Goal: Information Seeking & Learning: Find specific fact

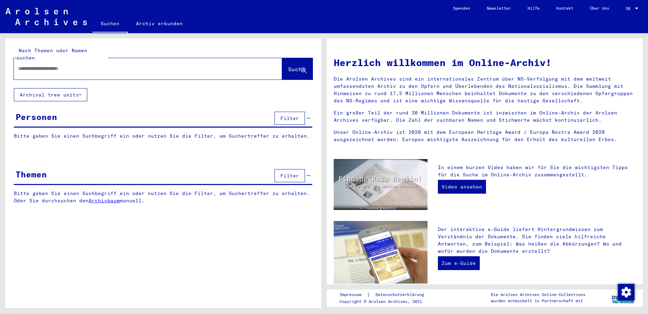
click at [39, 65] on input "text" at bounding box center [139, 68] width 243 height 7
type input "*******"
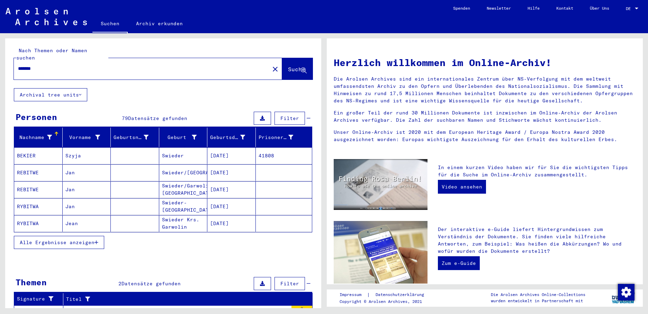
click at [99, 236] on button "Alle Ergebnisse anzeigen" at bounding box center [59, 242] width 90 height 13
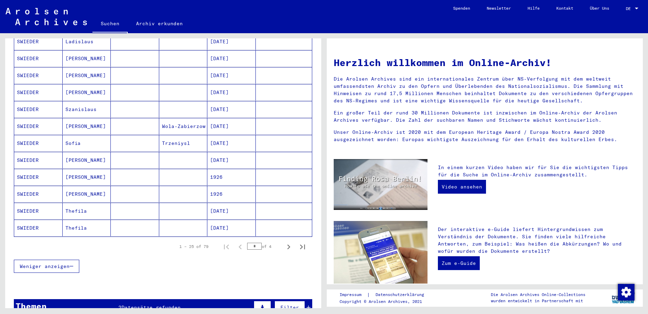
scroll to position [346, 0]
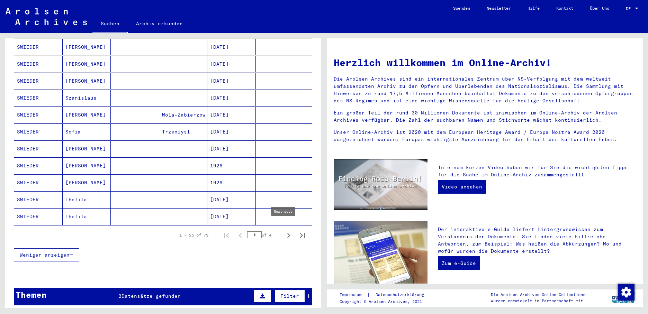
click at [285, 231] on icon "Next page" at bounding box center [289, 236] width 10 height 10
type input "*"
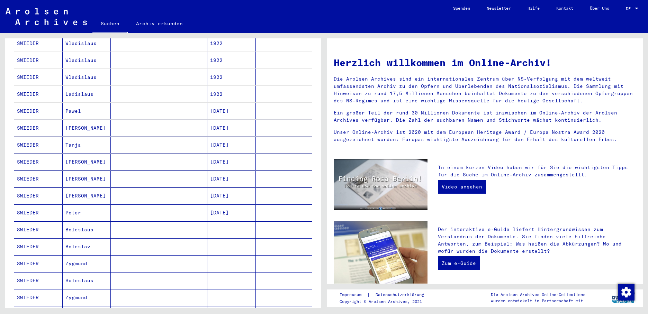
scroll to position [0, 0]
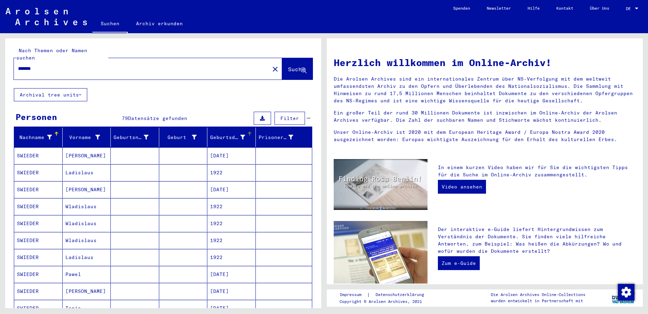
click at [249, 132] on div at bounding box center [249, 133] width 1 height 3
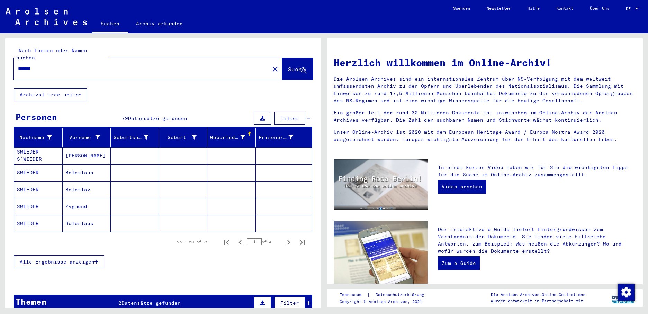
scroll to position [88, 0]
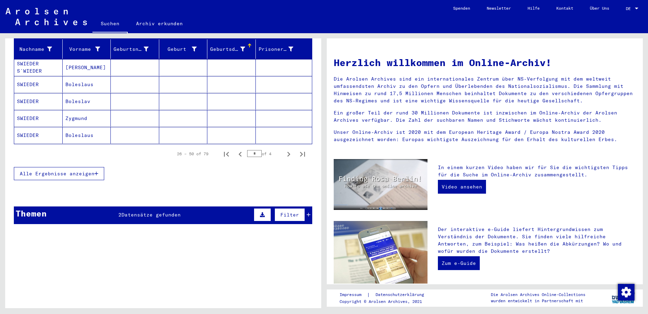
click at [100, 167] on button "Alle Ergebnisse anzeigen" at bounding box center [59, 173] width 90 height 13
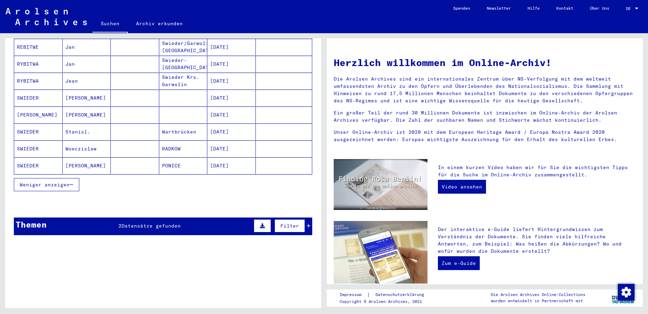
scroll to position [400, 0]
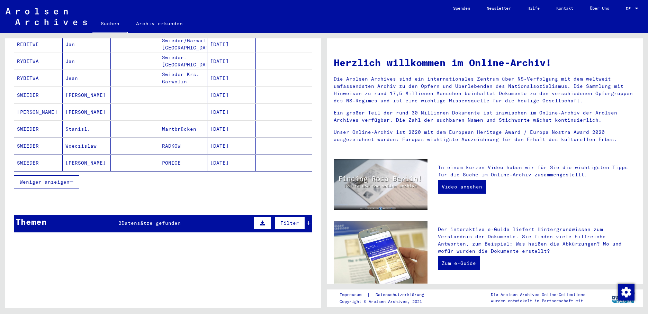
click at [224, 156] on mat-cell "[DATE]" at bounding box center [231, 163] width 48 height 17
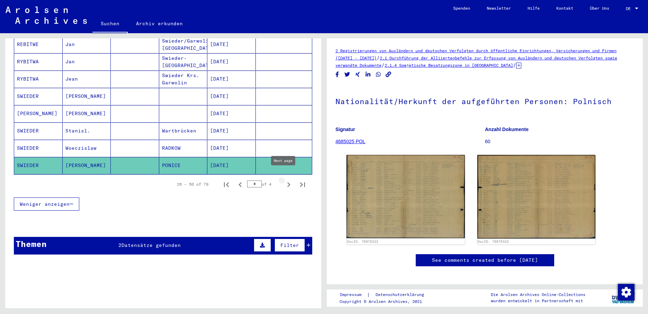
click at [284, 180] on icon "Next page" at bounding box center [289, 185] width 10 height 10
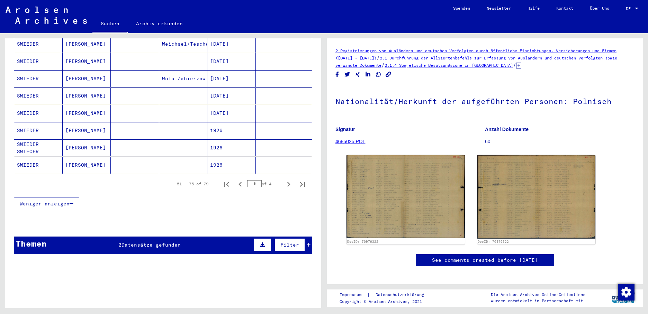
scroll to position [436, 0]
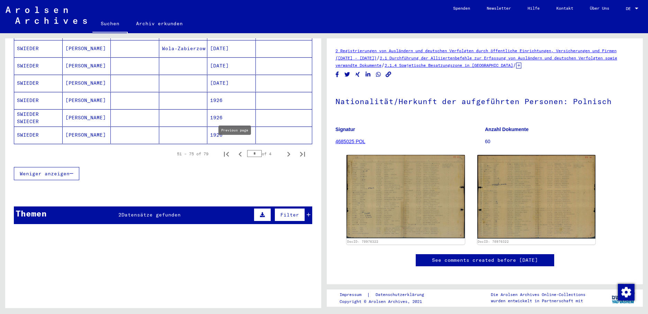
click at [237, 149] on icon "Previous page" at bounding box center [240, 154] width 10 height 10
type input "*"
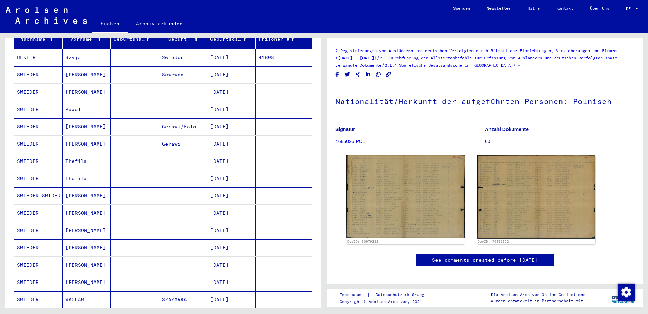
scroll to position [55, 0]
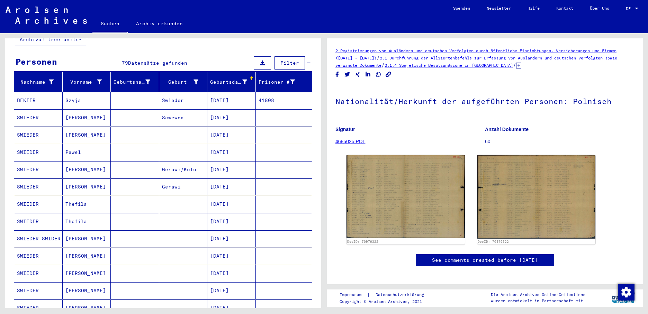
click at [225, 129] on mat-cell "[DATE]" at bounding box center [231, 135] width 48 height 17
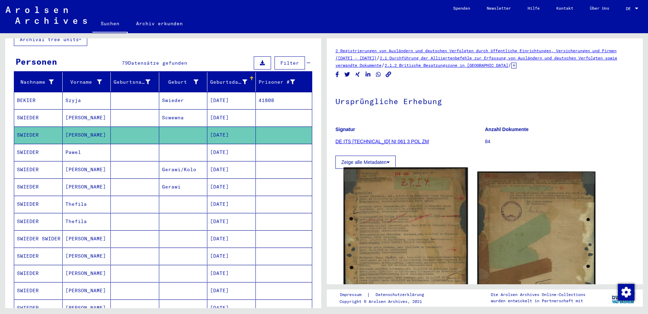
click at [388, 202] on img at bounding box center [405, 250] width 124 height 167
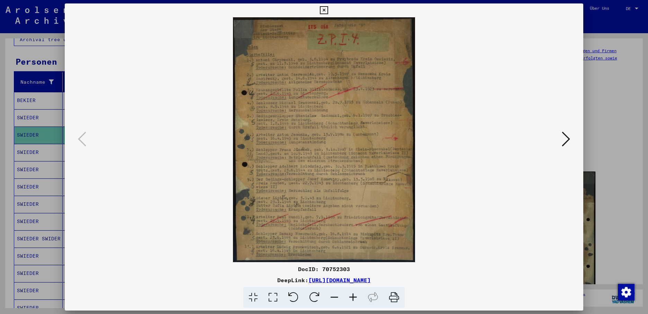
click at [38, 130] on div at bounding box center [324, 157] width 648 height 314
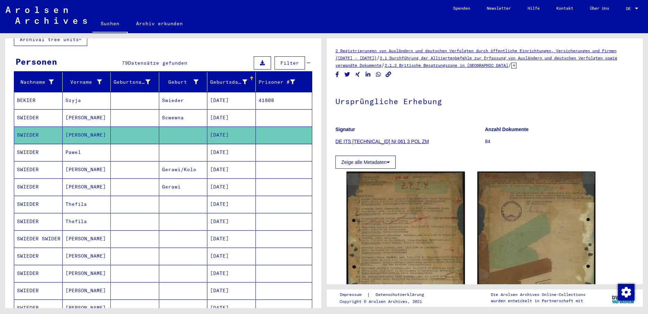
click at [226, 127] on mat-cell "[DATE]" at bounding box center [231, 135] width 48 height 17
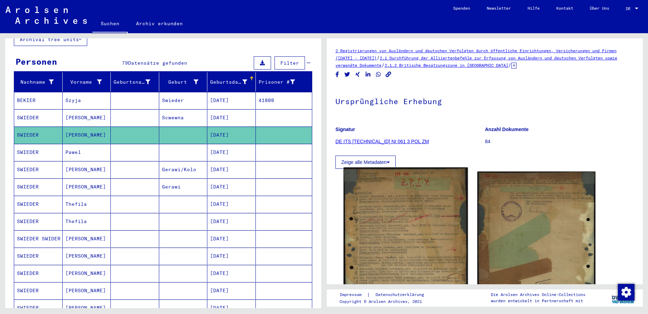
click at [404, 205] on img at bounding box center [405, 250] width 124 height 167
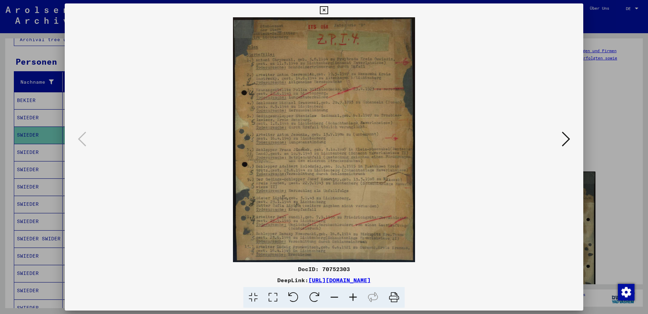
click at [563, 141] on icon at bounding box center [566, 139] width 8 height 17
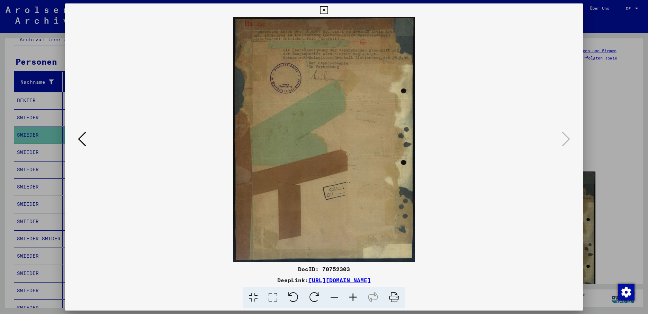
click at [328, 9] on icon at bounding box center [324, 10] width 8 height 8
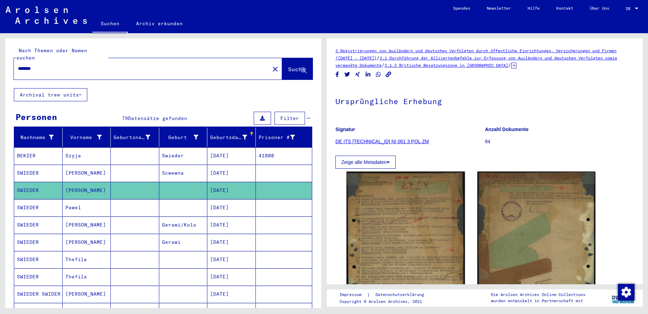
click at [49, 65] on div "*******" at bounding box center [140, 69] width 252 height 16
click at [54, 61] on div "*******" at bounding box center [140, 69] width 252 height 16
drag, startPoint x: 28, startPoint y: 62, endPoint x: 33, endPoint y: 62, distance: 4.8
click at [31, 65] on input "*******" at bounding box center [141, 68] width 247 height 7
drag, startPoint x: 43, startPoint y: 62, endPoint x: 26, endPoint y: 63, distance: 16.3
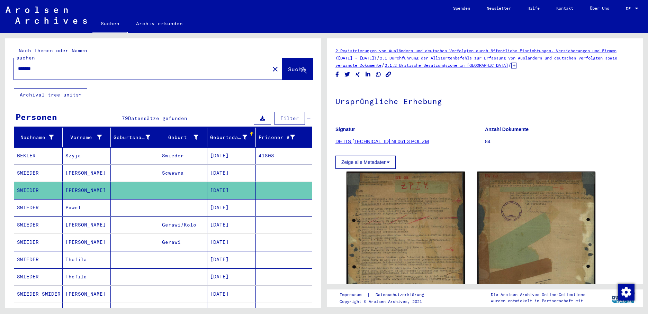
click at [9, 62] on div "Nach Themen oder Namen suchen ******* close Suche" at bounding box center [163, 63] width 316 height 50
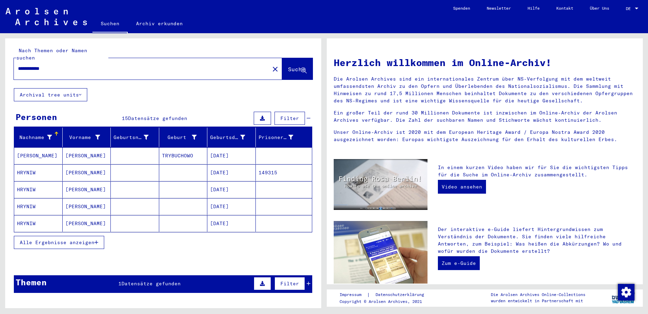
click at [100, 236] on button "Alle Ergebnisse anzeigen" at bounding box center [59, 242] width 90 height 13
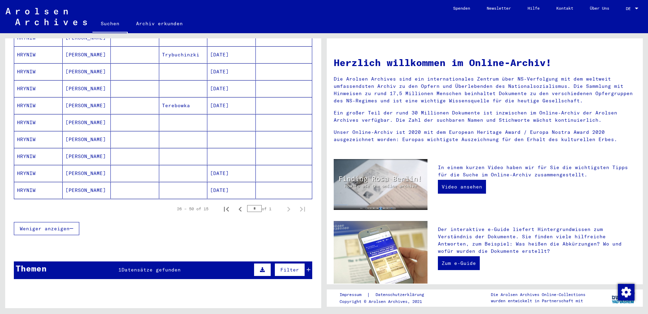
scroll to position [208, 0]
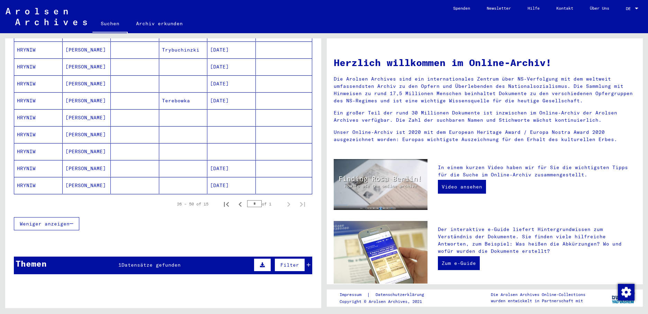
click at [35, 109] on mat-cell "HRYNIW" at bounding box center [38, 117] width 48 height 17
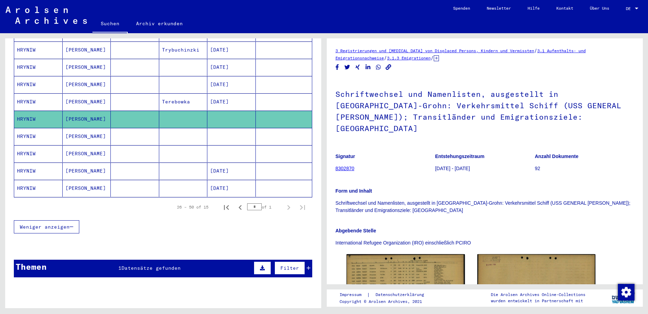
click at [43, 128] on mat-cell "HRYNIW" at bounding box center [38, 136] width 48 height 17
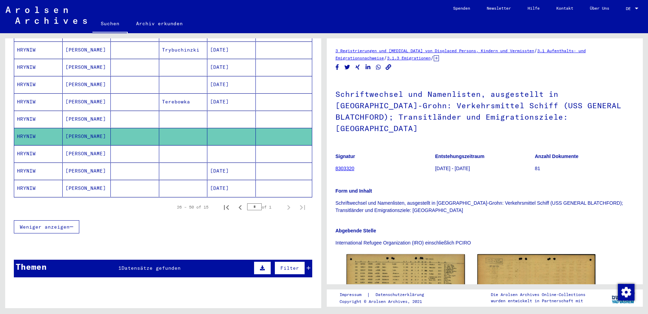
click at [44, 147] on mat-cell "HRYNIW" at bounding box center [38, 153] width 48 height 17
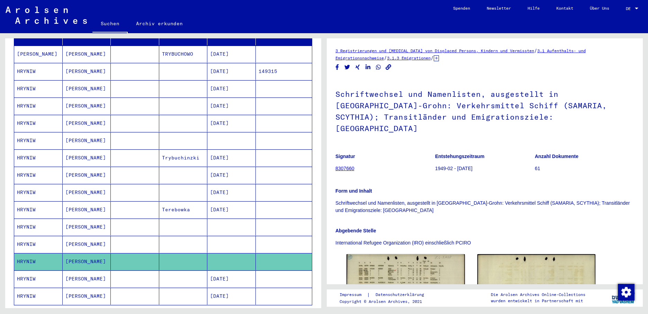
scroll to position [104, 0]
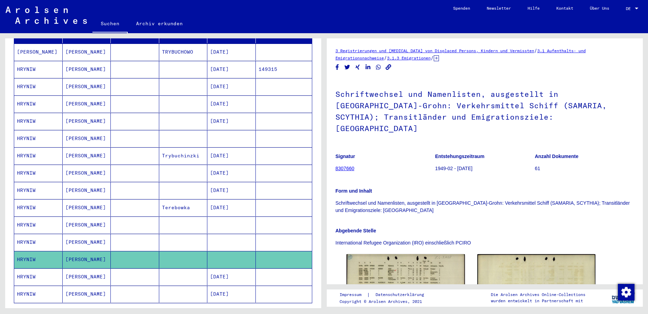
click at [225, 134] on mat-cell at bounding box center [231, 138] width 48 height 17
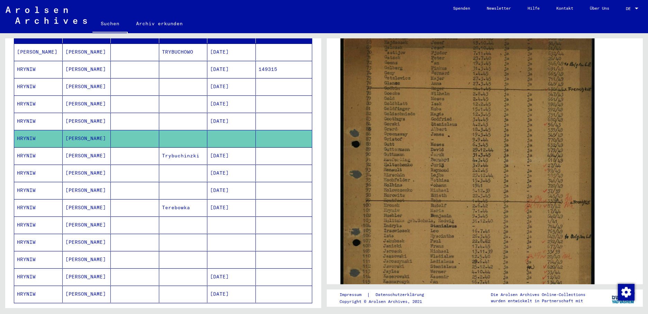
scroll to position [138, 0]
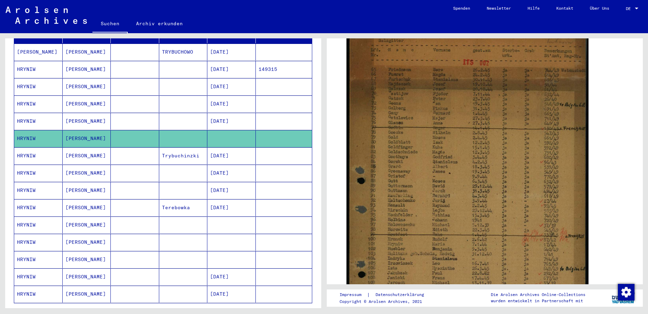
click at [230, 224] on mat-cell at bounding box center [231, 225] width 48 height 17
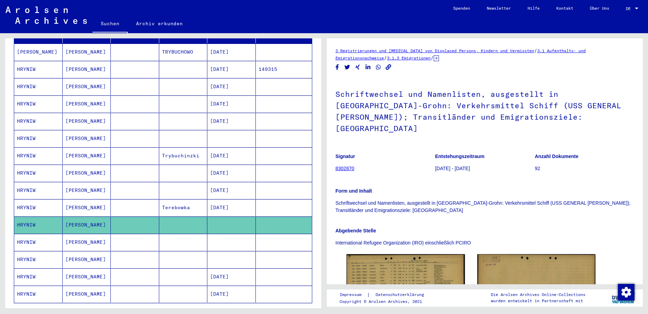
click at [230, 234] on mat-cell at bounding box center [231, 242] width 48 height 17
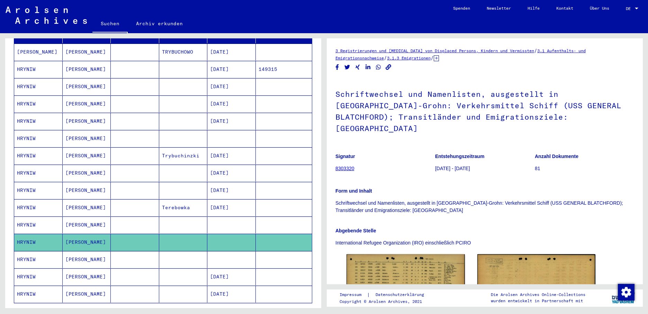
click at [229, 254] on mat-cell at bounding box center [231, 259] width 48 height 17
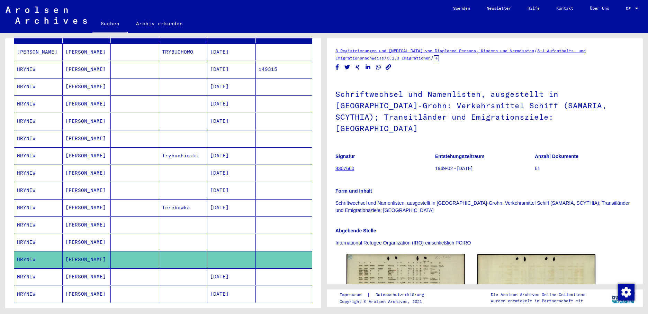
click at [229, 147] on mat-cell "[DATE]" at bounding box center [231, 155] width 48 height 17
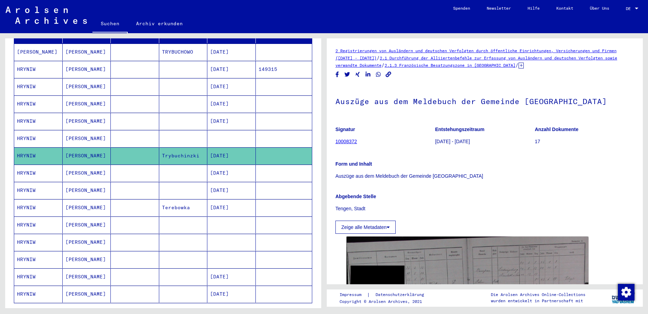
click at [236, 131] on mat-cell at bounding box center [231, 138] width 48 height 17
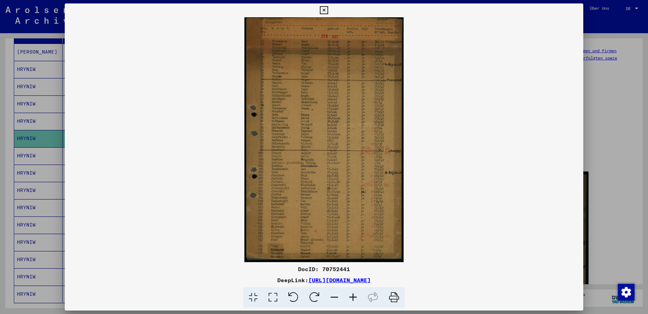
click at [328, 9] on icon at bounding box center [324, 10] width 8 height 8
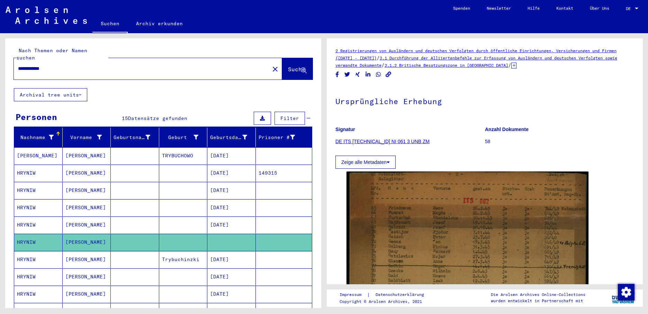
drag, startPoint x: 82, startPoint y: 63, endPoint x: 6, endPoint y: 59, distance: 76.2
click at [6, 59] on div "**********" at bounding box center [163, 63] width 316 height 50
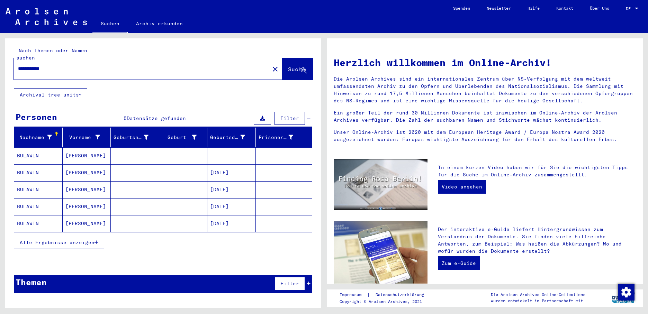
click at [233, 164] on mat-cell "[DATE]" at bounding box center [231, 172] width 48 height 17
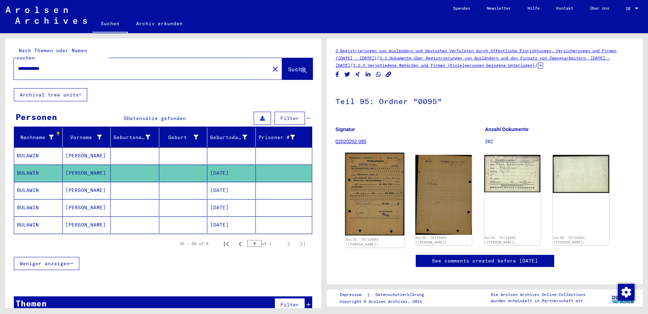
click at [365, 209] on img at bounding box center [374, 194] width 59 height 83
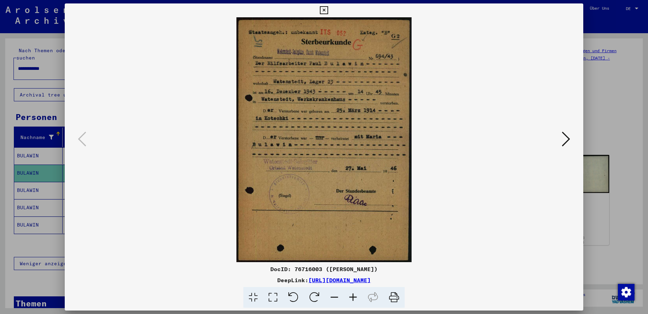
click at [565, 134] on icon at bounding box center [566, 139] width 8 height 17
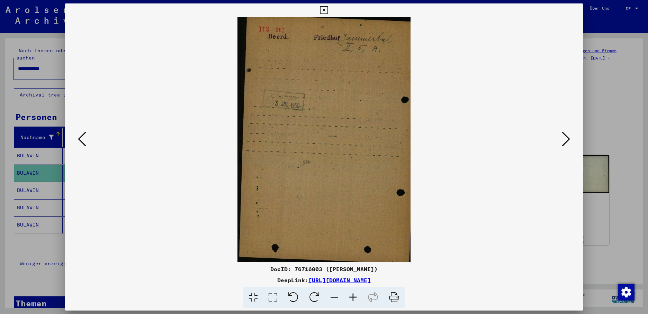
click at [31, 155] on div at bounding box center [324, 157] width 648 height 314
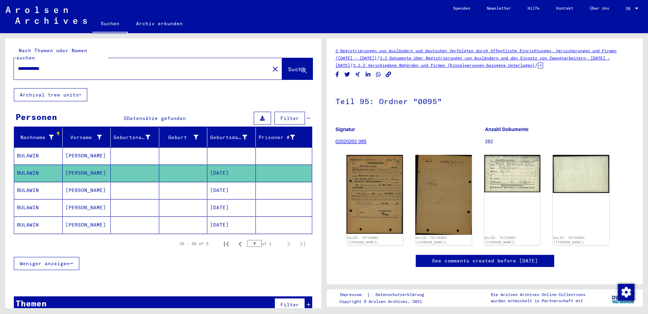
click at [32, 152] on mat-cell "BULAWIN" at bounding box center [38, 155] width 48 height 17
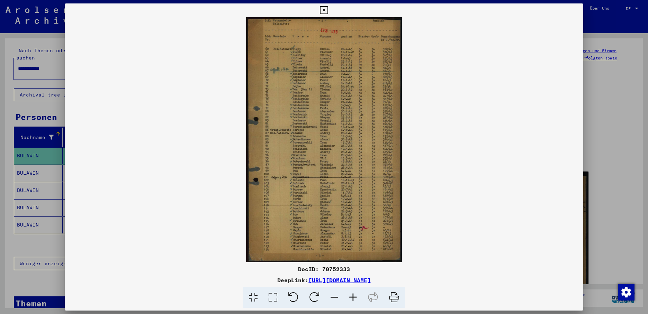
click at [35, 181] on div at bounding box center [324, 157] width 648 height 314
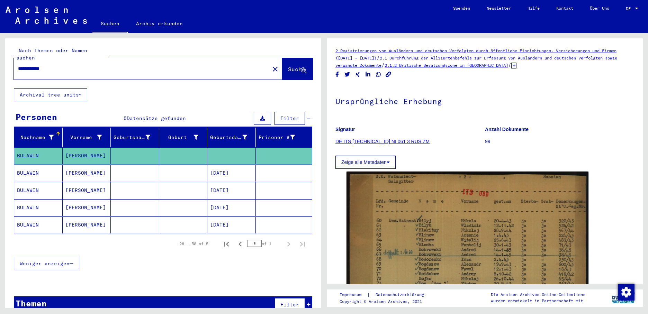
click at [35, 182] on mat-cell "BULAWIN" at bounding box center [38, 190] width 48 height 17
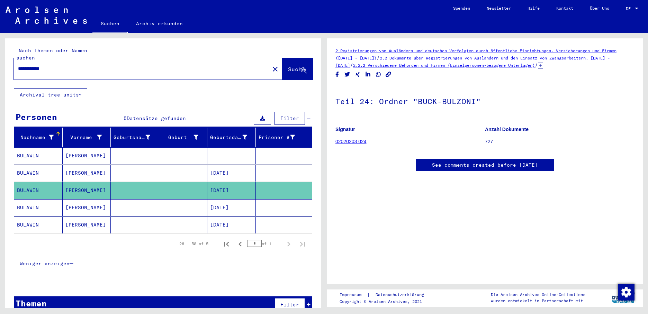
click at [67, 65] on input "**********" at bounding box center [141, 68] width 247 height 7
type input "*"
type input "**********"
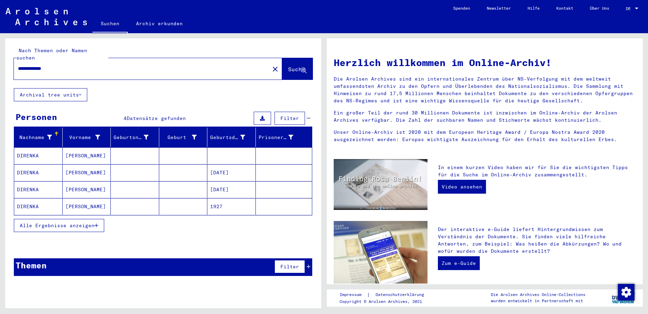
click at [239, 164] on mat-cell "[DATE]" at bounding box center [231, 172] width 48 height 17
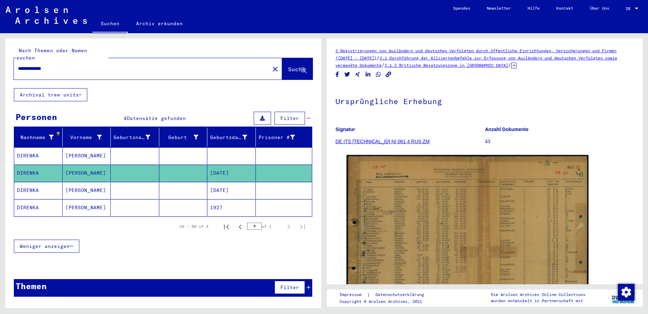
click at [225, 182] on mat-cell "[DATE]" at bounding box center [231, 190] width 48 height 17
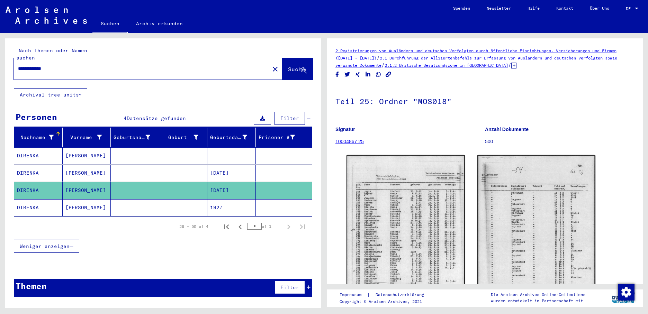
click at [227, 149] on mat-cell at bounding box center [231, 155] width 48 height 17
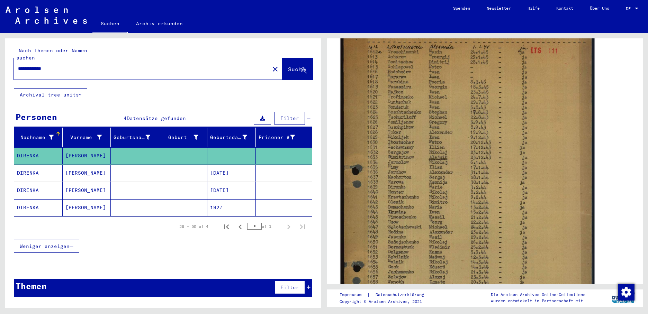
scroll to position [104, 0]
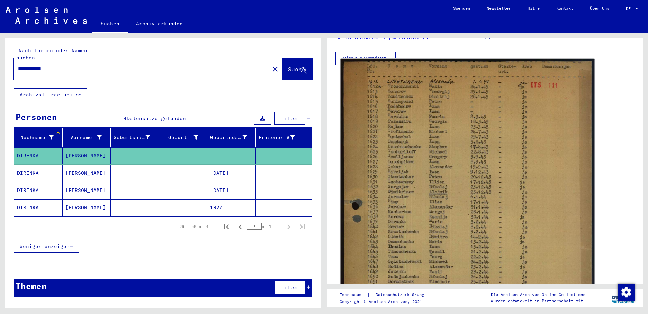
click at [402, 201] on img at bounding box center [468, 246] width 254 height 374
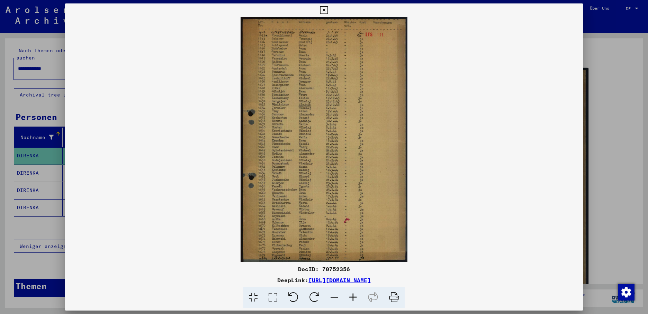
click at [30, 166] on div at bounding box center [324, 157] width 648 height 314
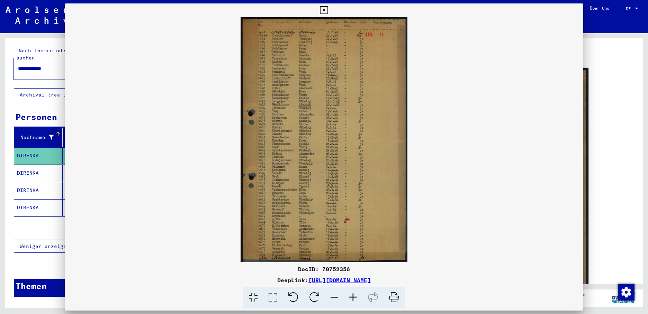
click at [30, 166] on mat-cell "DIRENKA" at bounding box center [38, 173] width 48 height 17
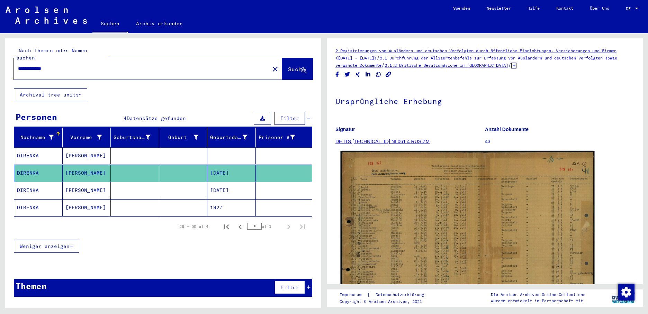
click at [384, 202] on img at bounding box center [468, 235] width 254 height 169
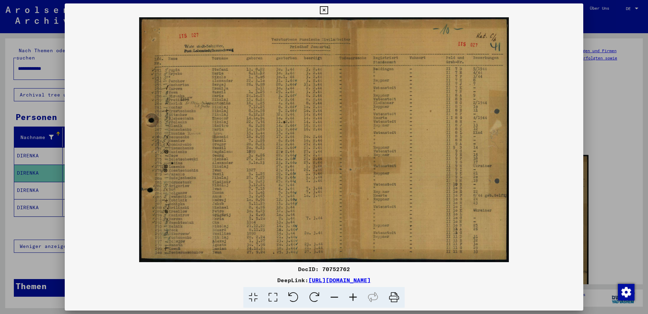
click at [31, 182] on div at bounding box center [324, 157] width 648 height 314
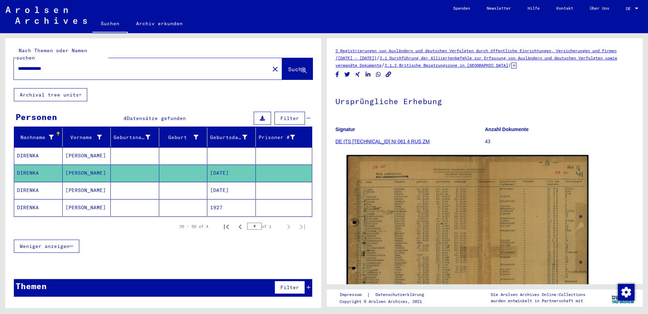
click at [31, 182] on mat-cell "DIRENKA" at bounding box center [38, 190] width 48 height 17
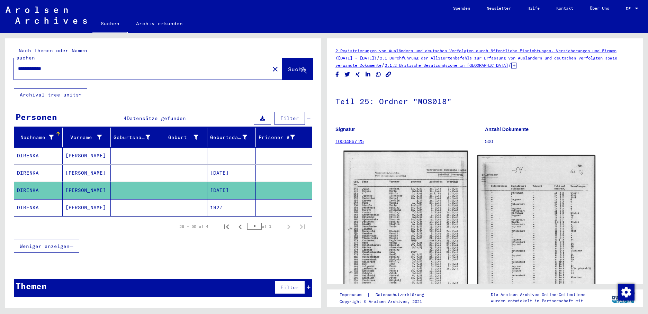
click at [399, 222] on img at bounding box center [405, 239] width 124 height 176
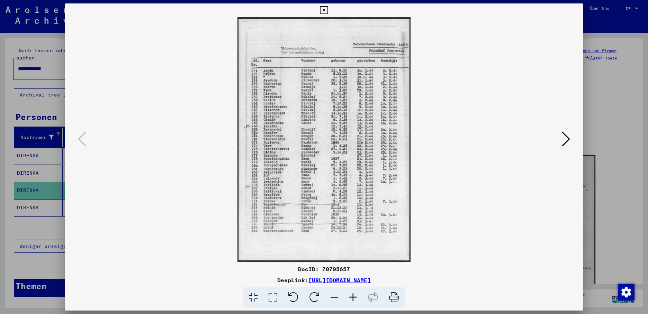
click at [328, 13] on icon at bounding box center [324, 10] width 8 height 8
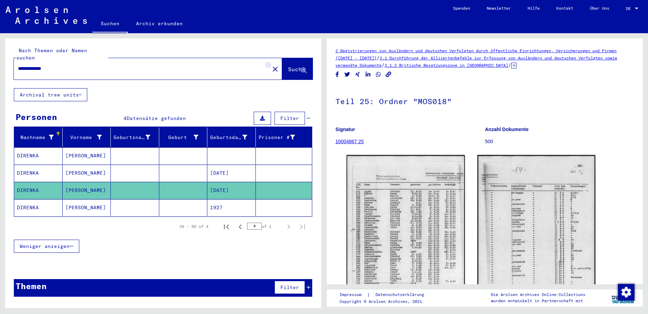
click at [271, 65] on mat-icon "close" at bounding box center [275, 69] width 8 height 8
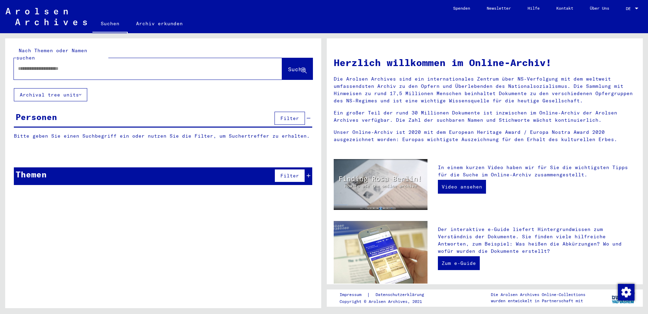
drag, startPoint x: 43, startPoint y: 62, endPoint x: 52, endPoint y: 62, distance: 9.7
click at [43, 65] on input "text" at bounding box center [139, 68] width 243 height 7
type input "*********"
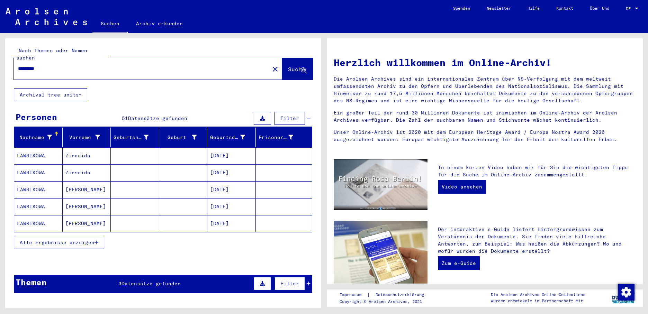
click at [96, 240] on icon "button" at bounding box center [96, 242] width 4 height 5
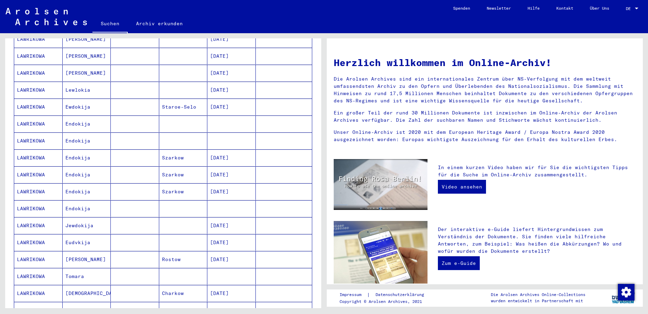
scroll to position [208, 0]
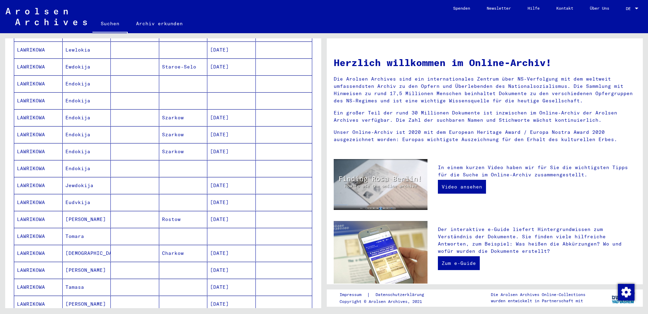
click at [225, 233] on mat-cell at bounding box center [231, 236] width 48 height 17
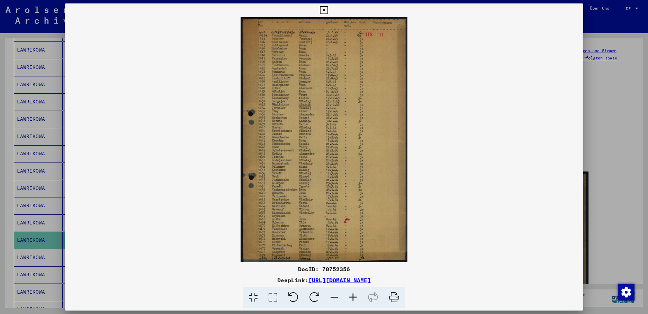
click at [32, 247] on div at bounding box center [324, 157] width 648 height 314
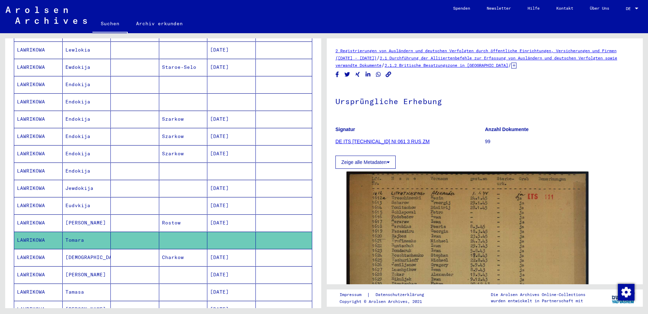
click at [32, 249] on mat-cell "LAWRIKOWA" at bounding box center [38, 257] width 48 height 17
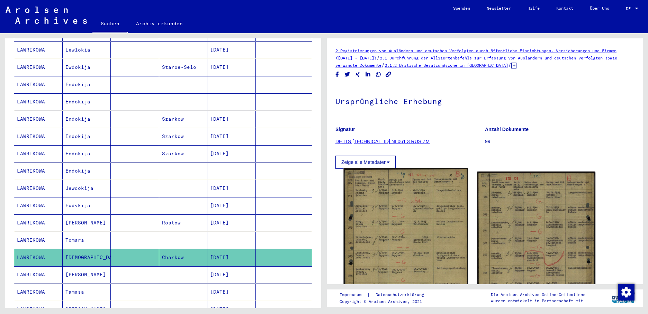
click at [377, 245] on img at bounding box center [405, 238] width 124 height 140
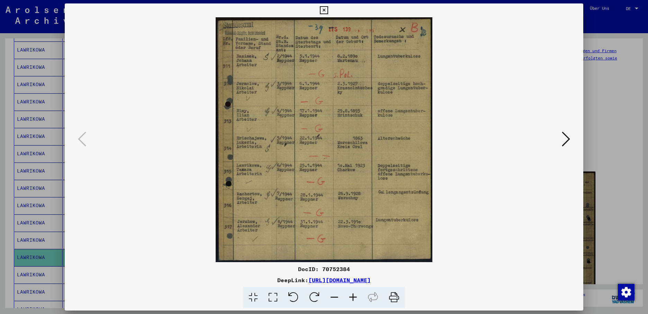
click at [31, 264] on div at bounding box center [324, 157] width 648 height 314
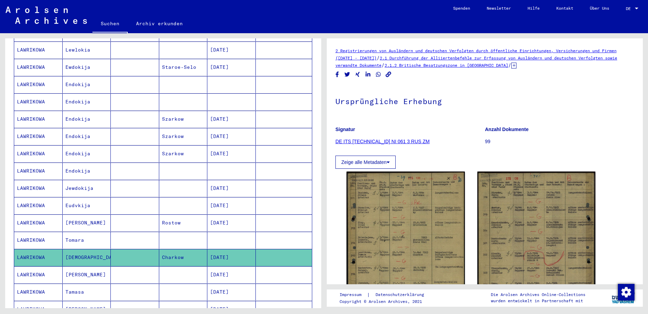
click at [31, 266] on mat-cell "LAWRIKOWA" at bounding box center [38, 274] width 48 height 17
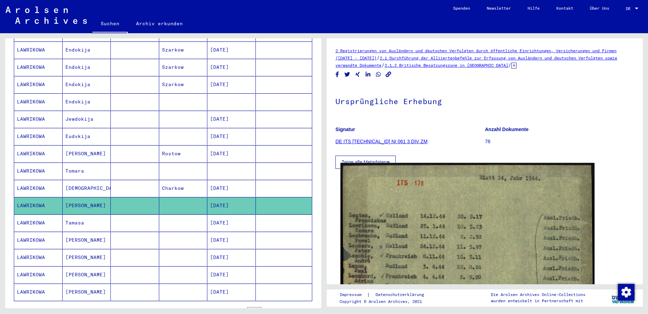
drag, startPoint x: 401, startPoint y: 222, endPoint x: 359, endPoint y: 196, distance: 49.4
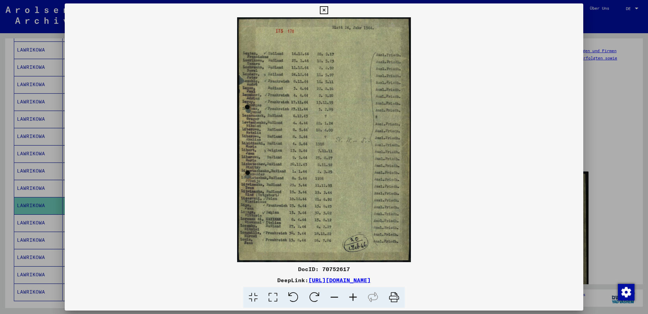
click at [28, 215] on div at bounding box center [324, 157] width 648 height 314
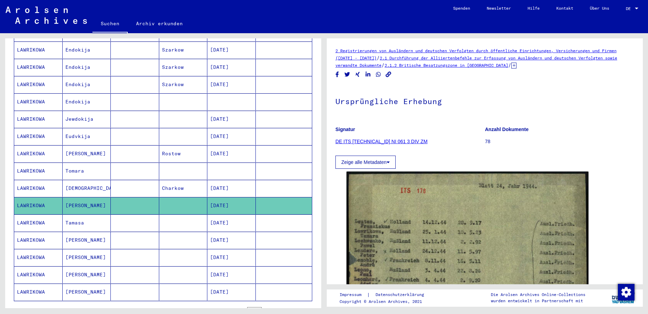
click at [28, 215] on mat-cell "LAWRIKOWA" at bounding box center [38, 223] width 48 height 17
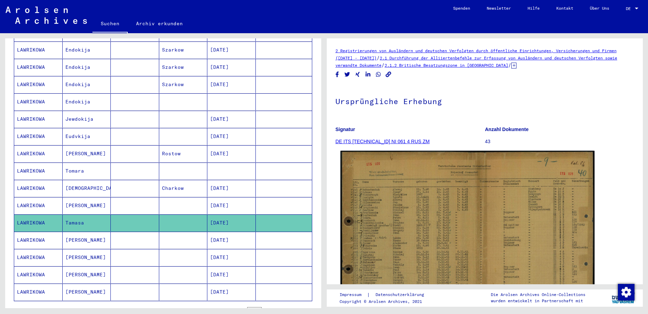
click at [399, 226] on img at bounding box center [468, 236] width 254 height 170
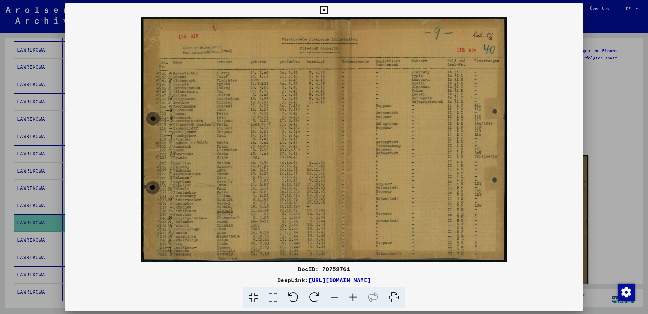
click at [37, 233] on div at bounding box center [324, 157] width 648 height 314
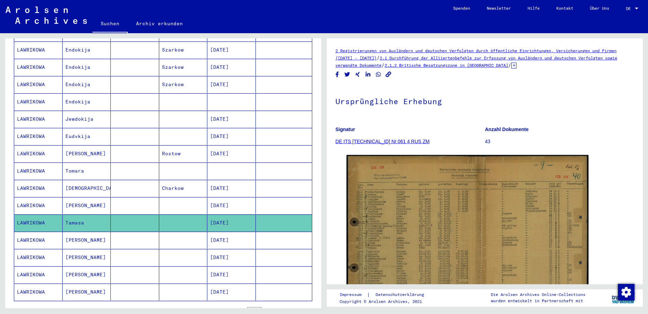
click at [37, 233] on mat-cell "LAWRIKOWA" at bounding box center [38, 240] width 48 height 17
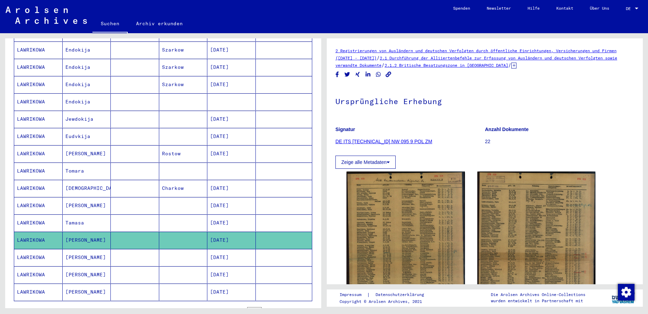
click at [217, 284] on mat-cell "[DATE]" at bounding box center [231, 292] width 48 height 17
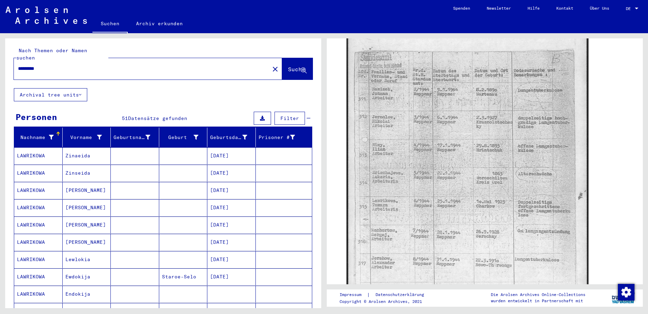
click at [271, 65] on mat-icon "close" at bounding box center [275, 69] width 8 height 8
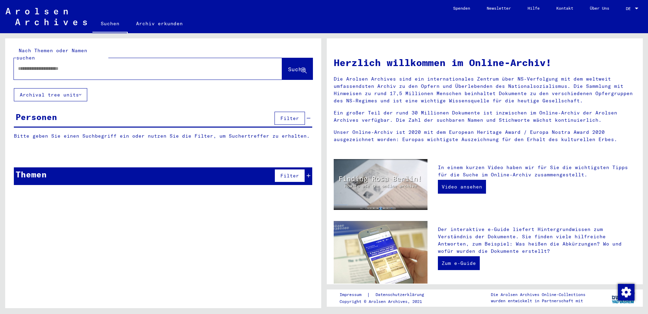
drag, startPoint x: 36, startPoint y: 63, endPoint x: 53, endPoint y: 61, distance: 17.2
click at [40, 65] on input "text" at bounding box center [139, 68] width 243 height 7
type input "**********"
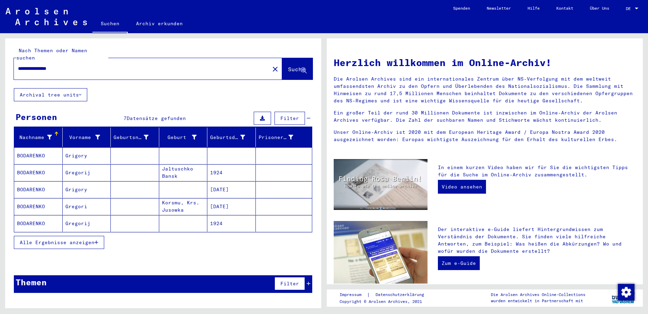
click at [226, 181] on mat-cell "[DATE]" at bounding box center [231, 189] width 48 height 17
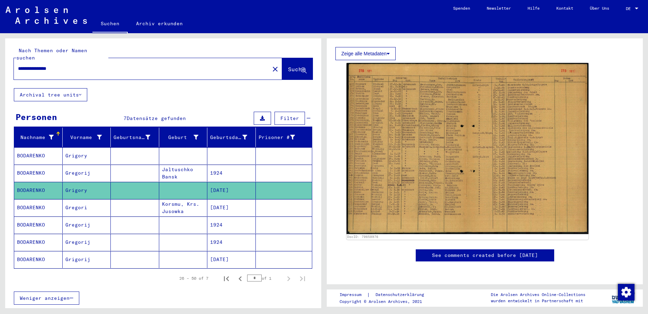
scroll to position [138, 0]
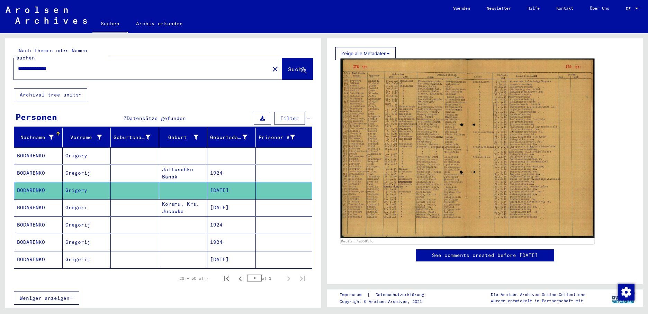
click at [374, 150] on img at bounding box center [468, 148] width 254 height 180
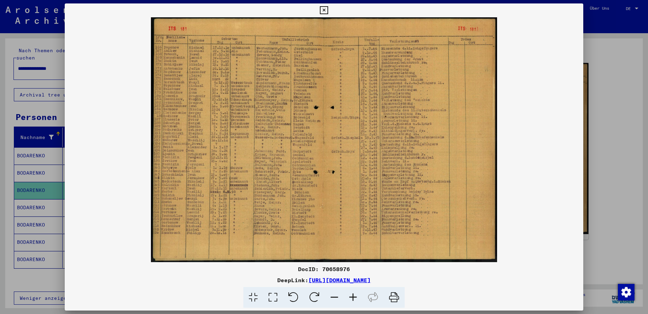
click at [48, 186] on div at bounding box center [324, 157] width 648 height 314
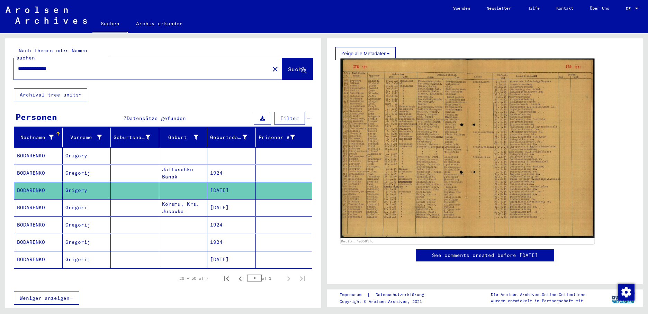
click at [379, 130] on img at bounding box center [468, 148] width 254 height 180
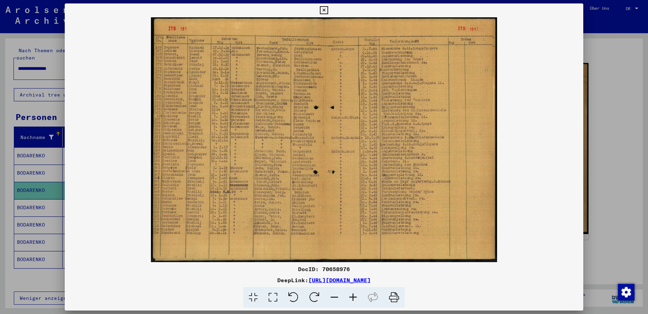
click at [328, 11] on icon at bounding box center [324, 10] width 8 height 8
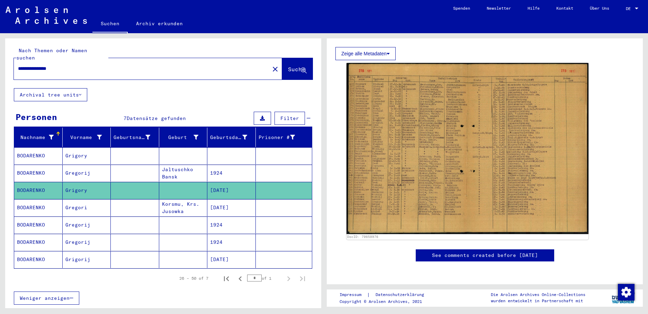
click at [271, 65] on mat-icon "close" at bounding box center [275, 69] width 8 height 8
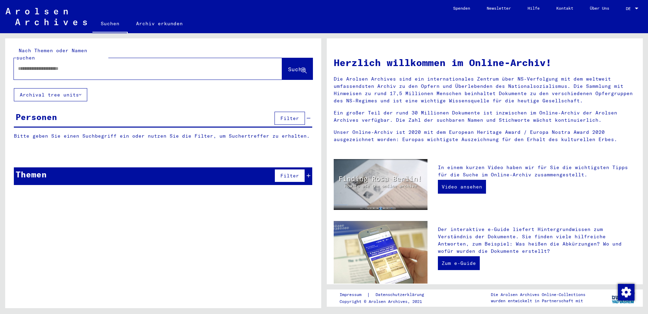
click at [57, 65] on input "text" at bounding box center [139, 68] width 243 height 7
type input "**********"
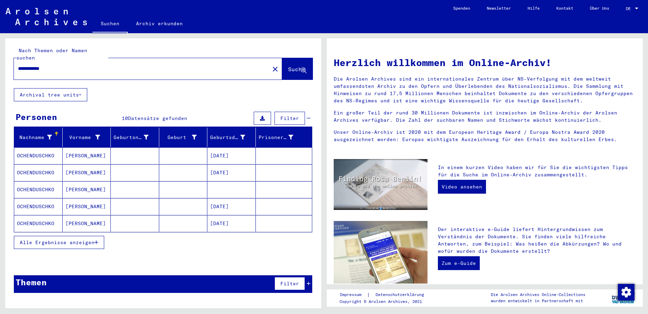
click at [98, 240] on icon "button" at bounding box center [96, 242] width 4 height 5
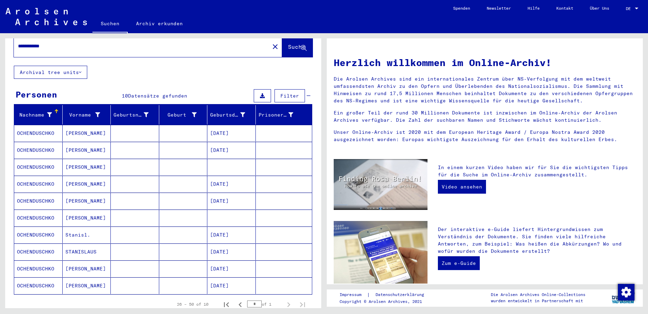
scroll to position [35, 0]
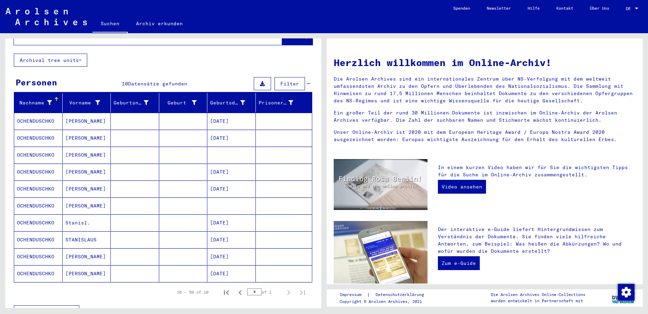
click at [83, 147] on mat-cell "[PERSON_NAME]" at bounding box center [87, 155] width 48 height 17
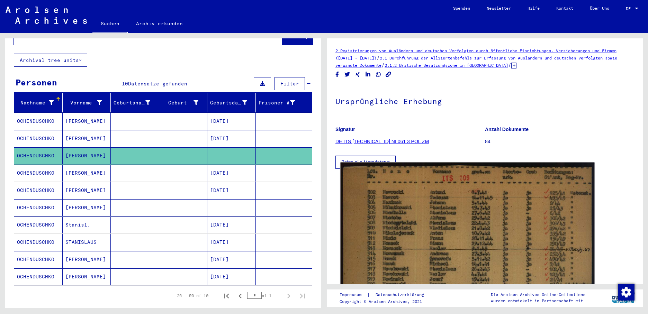
scroll to position [35, 0]
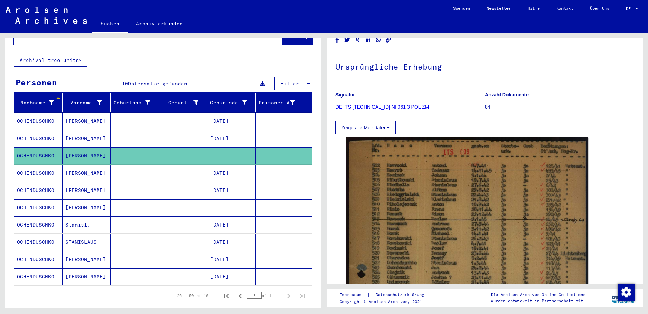
click at [94, 167] on mat-cell "[PERSON_NAME]" at bounding box center [87, 173] width 48 height 17
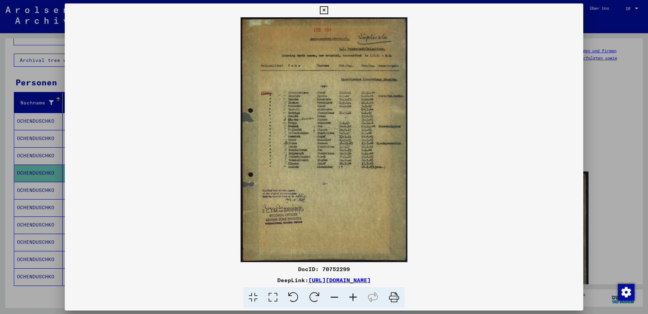
click at [47, 184] on div at bounding box center [324, 157] width 648 height 314
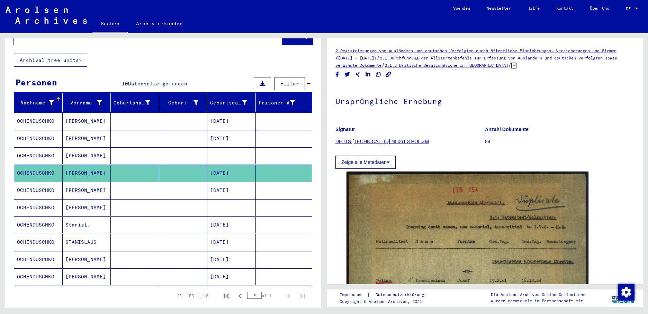
click at [47, 184] on mat-cell "OCHENDUSCHKO" at bounding box center [38, 190] width 48 height 17
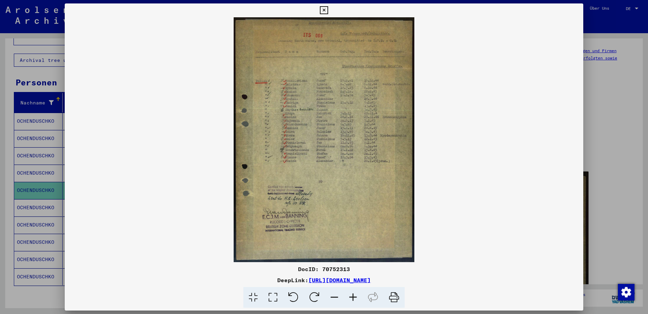
click at [35, 205] on div at bounding box center [324, 157] width 648 height 314
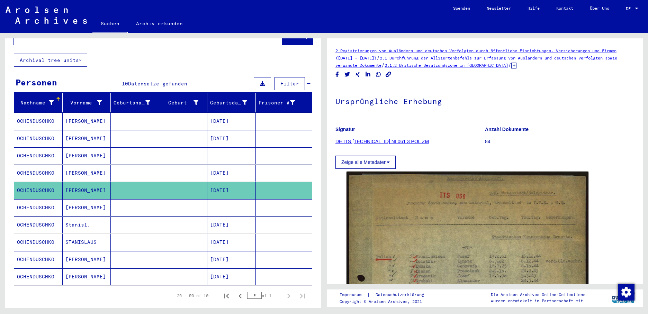
click at [63, 201] on mat-cell "[PERSON_NAME]" at bounding box center [87, 207] width 48 height 17
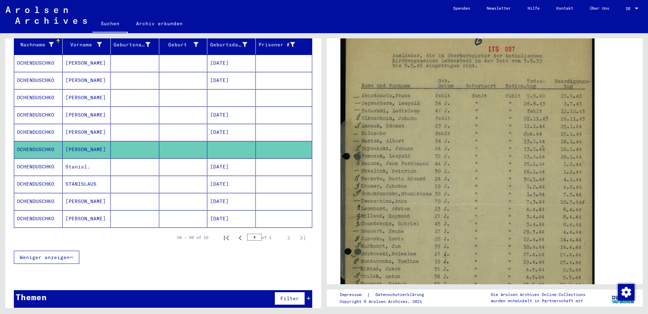
scroll to position [173, 0]
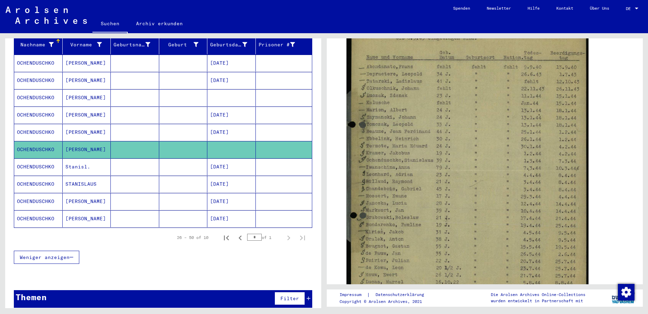
click at [78, 160] on mat-cell "Stanisl." at bounding box center [87, 166] width 48 height 17
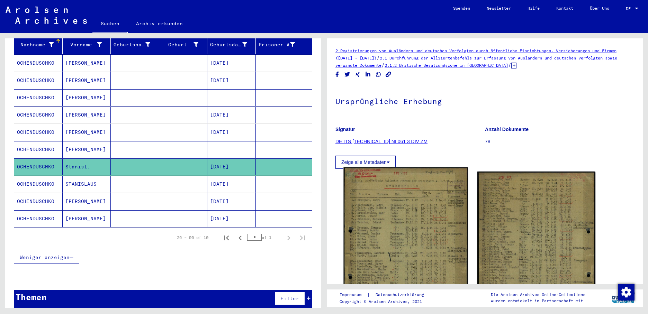
click at [406, 208] on img at bounding box center [405, 254] width 124 height 174
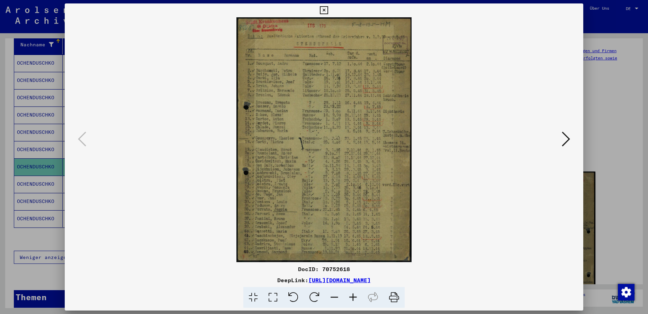
drag, startPoint x: 286, startPoint y: 161, endPoint x: 299, endPoint y: 116, distance: 46.7
click at [299, 117] on img at bounding box center [323, 139] width 471 height 245
click at [565, 135] on icon at bounding box center [566, 139] width 8 height 17
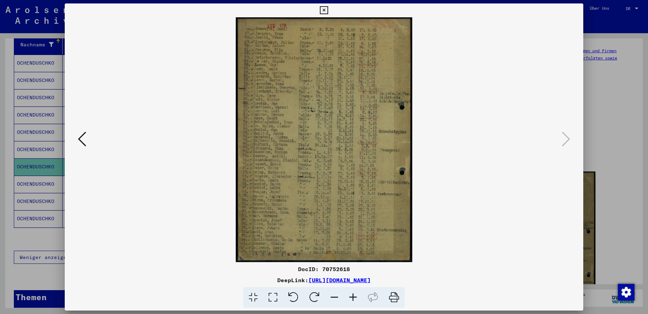
click at [116, 144] on img at bounding box center [323, 139] width 471 height 245
click at [84, 137] on icon at bounding box center [82, 139] width 8 height 17
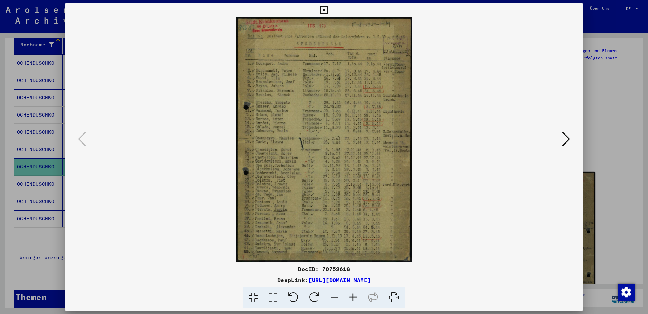
click at [570, 137] on icon at bounding box center [566, 139] width 8 height 17
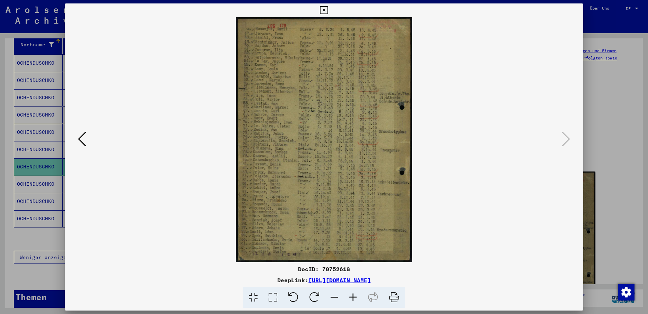
click at [29, 180] on div at bounding box center [324, 157] width 648 height 314
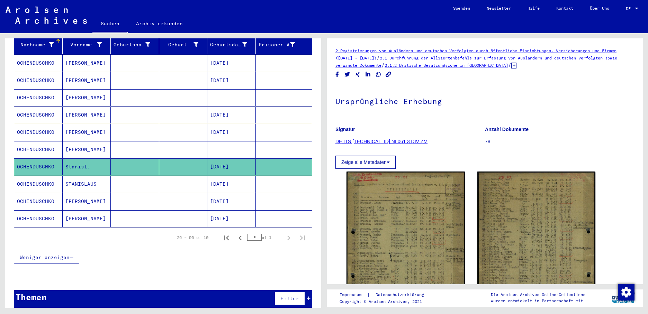
drag, startPoint x: 35, startPoint y: 178, endPoint x: 85, endPoint y: 178, distance: 50.2
click at [36, 177] on mat-cell "OCHENDUSCHKO" at bounding box center [38, 184] width 48 height 17
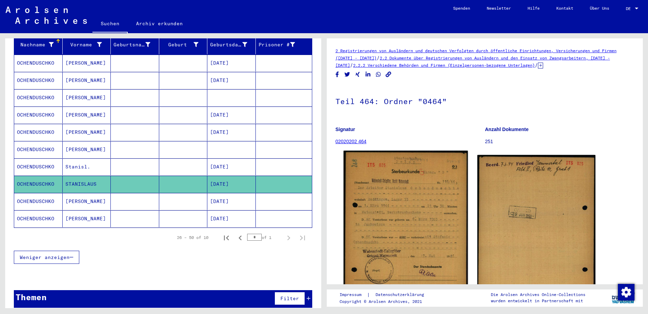
click at [390, 203] on img at bounding box center [405, 237] width 124 height 172
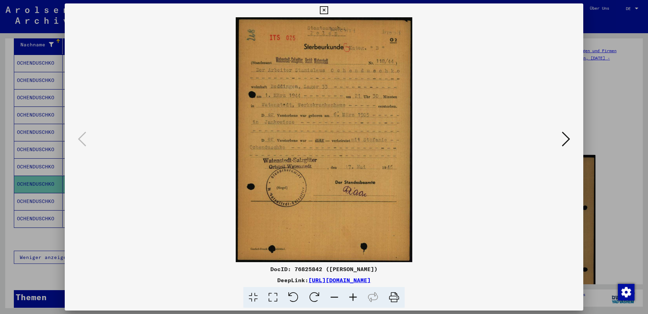
click at [569, 134] on icon at bounding box center [566, 139] width 8 height 17
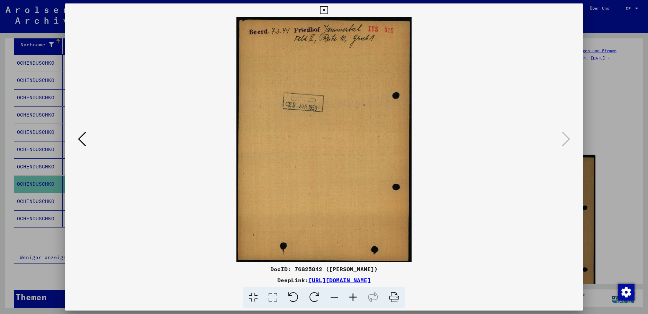
click at [37, 196] on div at bounding box center [324, 157] width 648 height 314
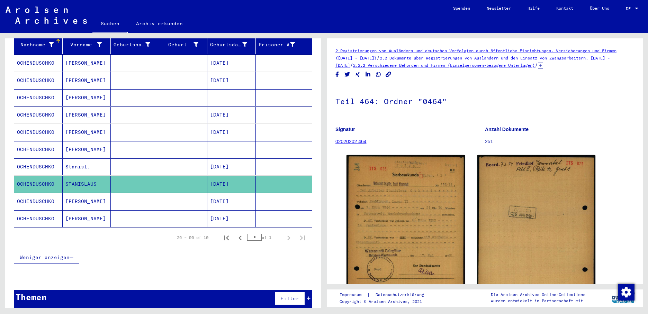
click at [41, 195] on mat-cell "OCHENDUSCHKO" at bounding box center [38, 201] width 48 height 17
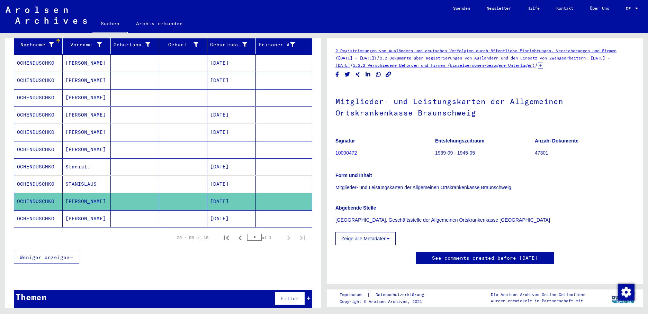
click at [227, 210] on mat-cell "[DATE]" at bounding box center [231, 218] width 48 height 17
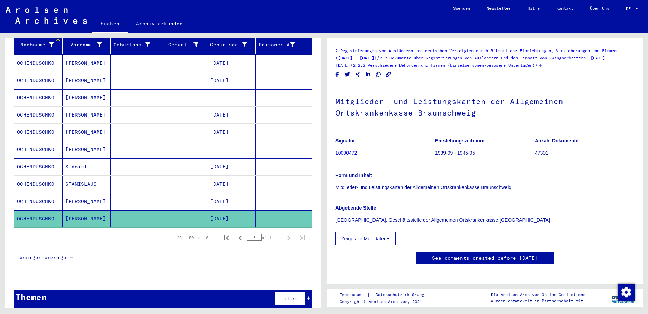
click at [230, 193] on mat-cell "[DATE]" at bounding box center [231, 201] width 48 height 17
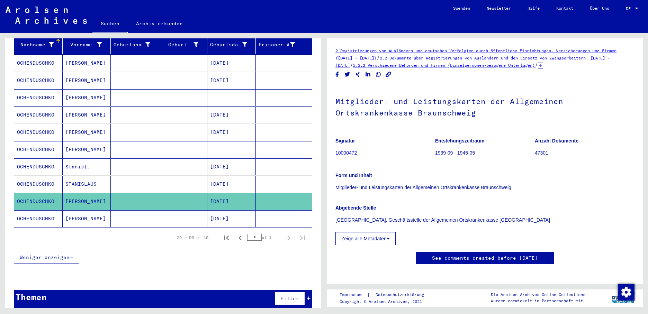
click at [43, 59] on mat-cell "OCHENDUSCHKO" at bounding box center [38, 63] width 48 height 17
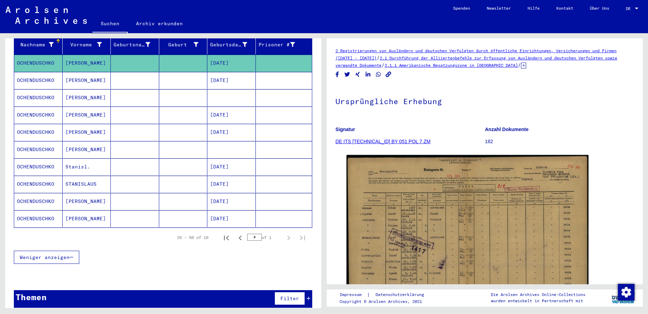
click at [42, 124] on mat-cell "OCHENDUSCHKO" at bounding box center [38, 132] width 48 height 17
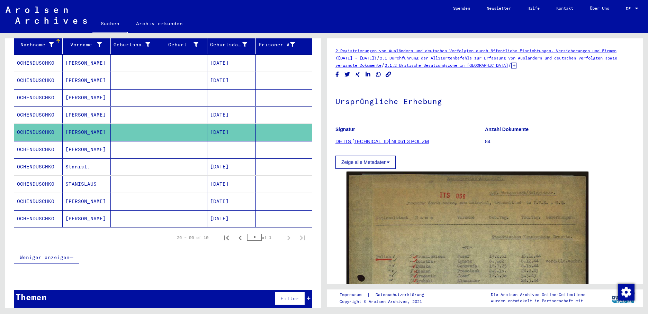
click at [230, 107] on mat-cell "[DATE]" at bounding box center [231, 115] width 48 height 17
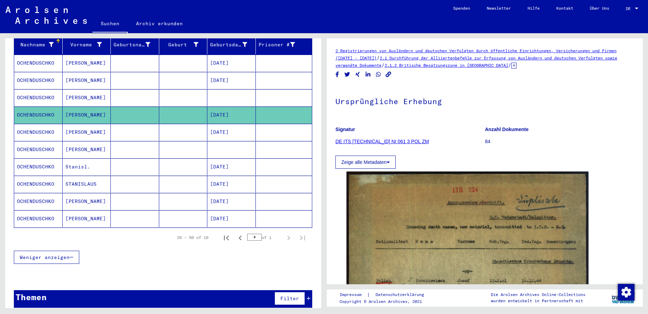
drag, startPoint x: 230, startPoint y: 105, endPoint x: 226, endPoint y: 92, distance: 13.5
click at [226, 92] on mat-cell at bounding box center [231, 97] width 48 height 17
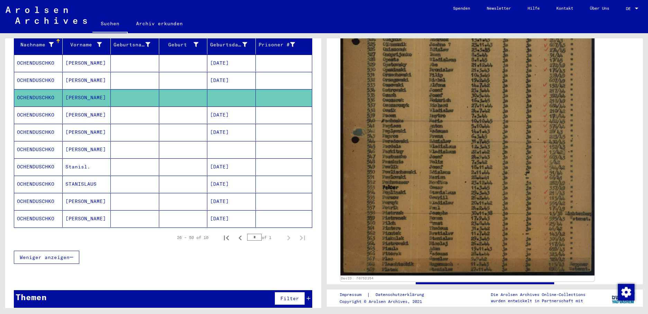
scroll to position [302, 0]
